Goal: Obtain resource: Download file/media

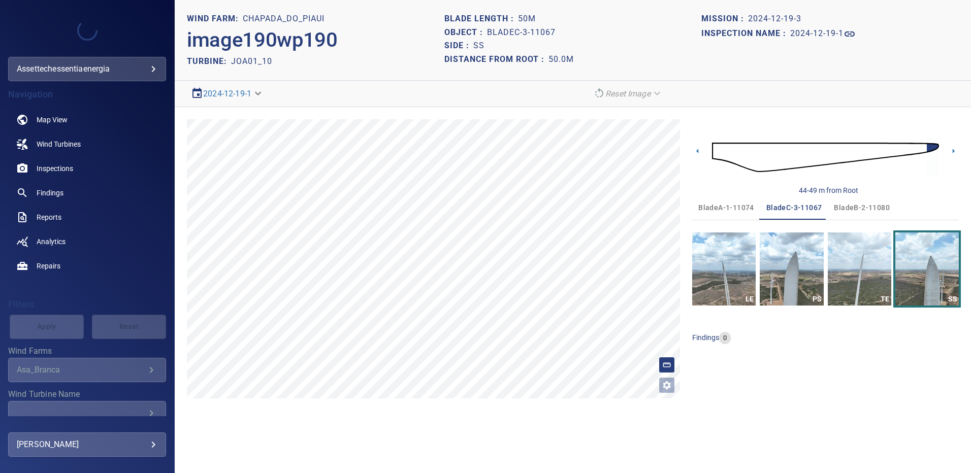
click at [145, 371] on icon "Wind Farms" at bounding box center [151, 370] width 12 height 12
click at [145, 370] on icon "Wind Farms" at bounding box center [151, 370] width 12 height 12
click at [150, 371] on icon "Wind Farms" at bounding box center [152, 370] width 4 height 6
click at [43, 191] on span "Findings" at bounding box center [50, 193] width 27 height 10
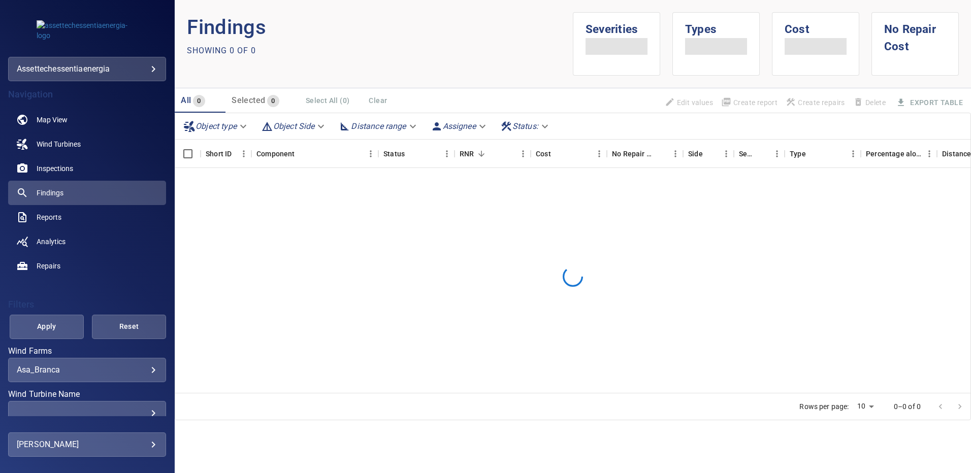
click at [144, 372] on body "**********" at bounding box center [485, 236] width 971 height 473
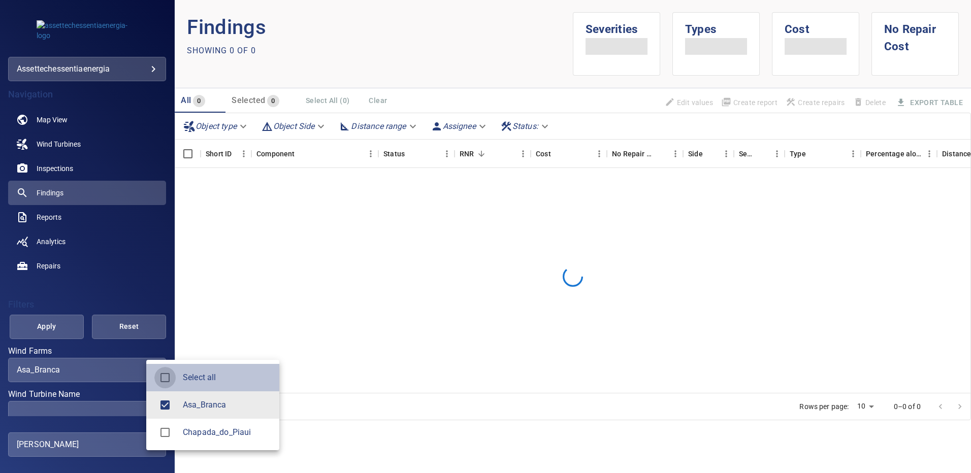
type input "**********"
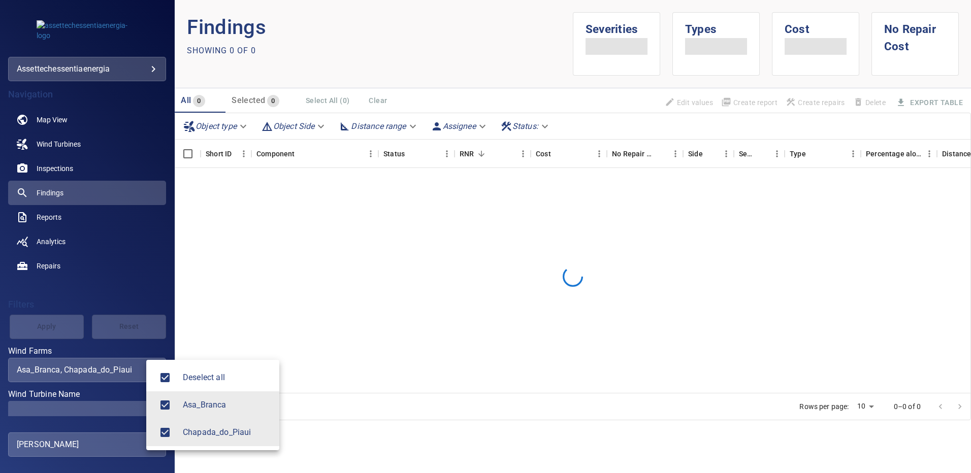
drag, startPoint x: 170, startPoint y: 285, endPoint x: 168, endPoint y: 304, distance: 18.4
click at [172, 312] on div at bounding box center [485, 236] width 971 height 473
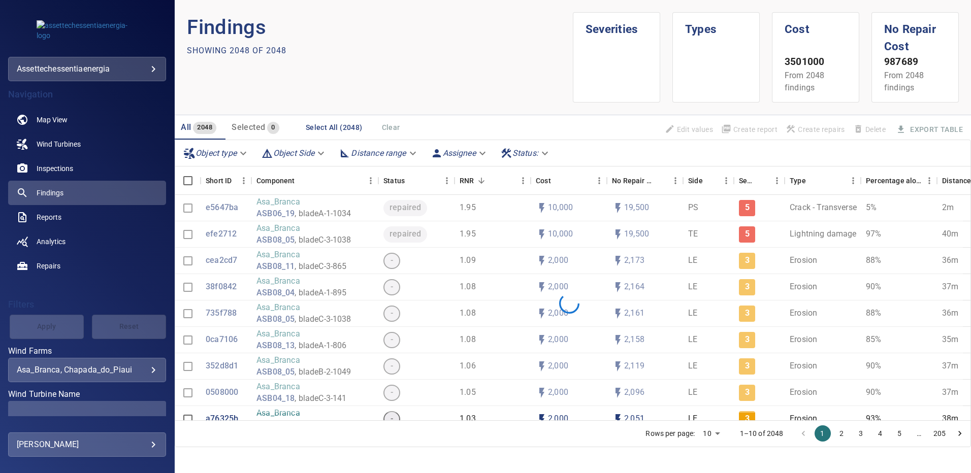
scroll to position [63, 0]
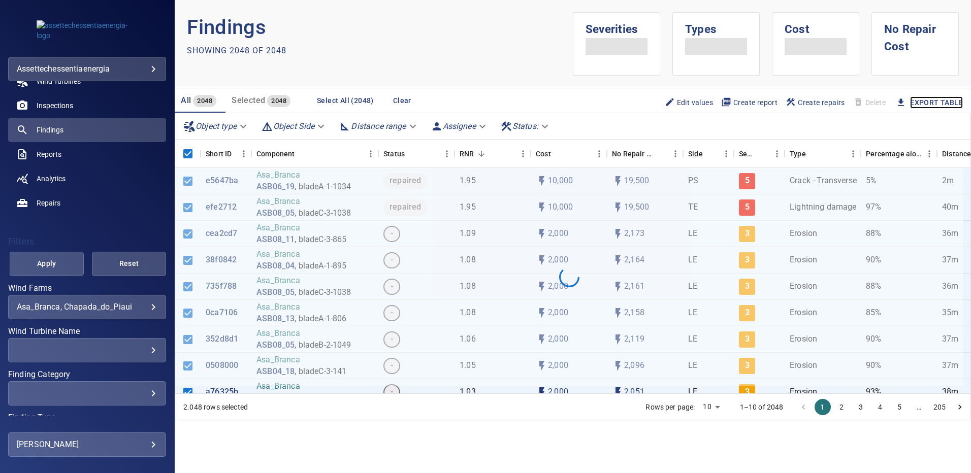
click at [920, 102] on link "Export Table" at bounding box center [936, 103] width 53 height 13
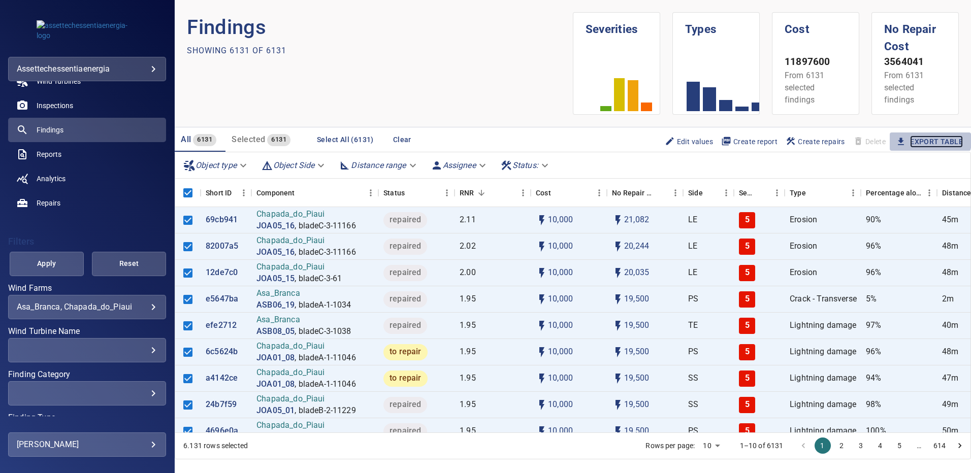
click at [923, 139] on link "Export Table" at bounding box center [936, 142] width 53 height 13
